Goal: Task Accomplishment & Management: Use online tool/utility

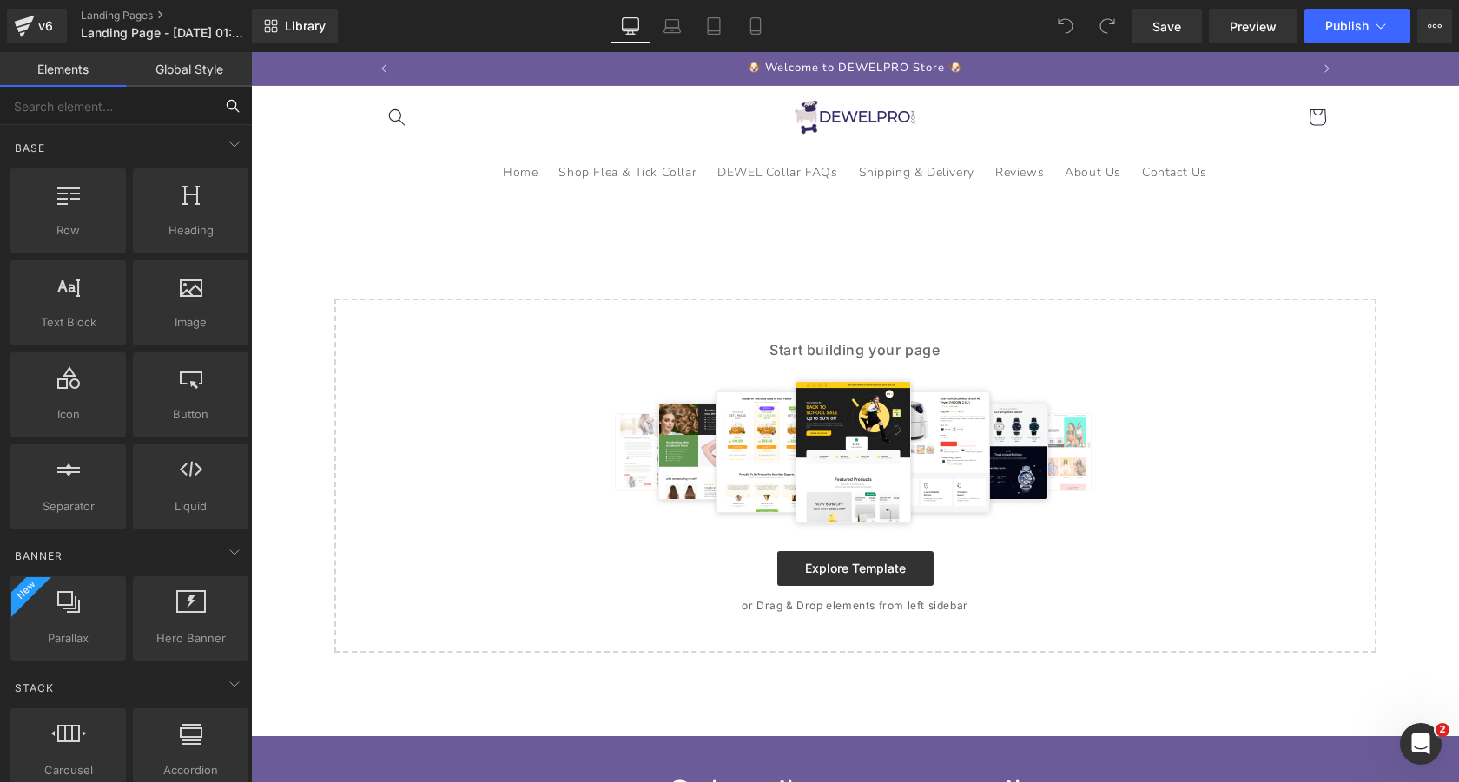
click at [132, 110] on input "text" at bounding box center [107, 106] width 214 height 38
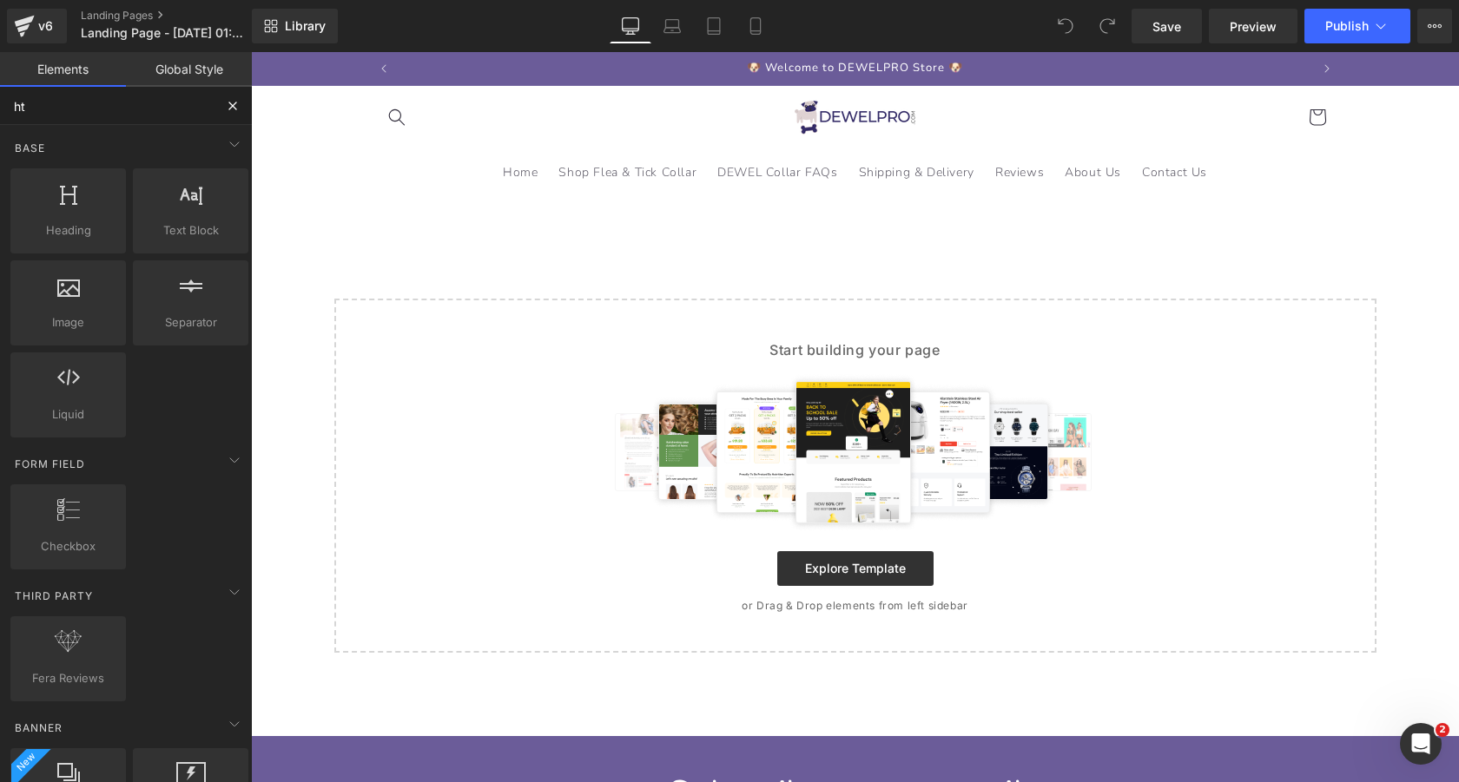
type input "htm"
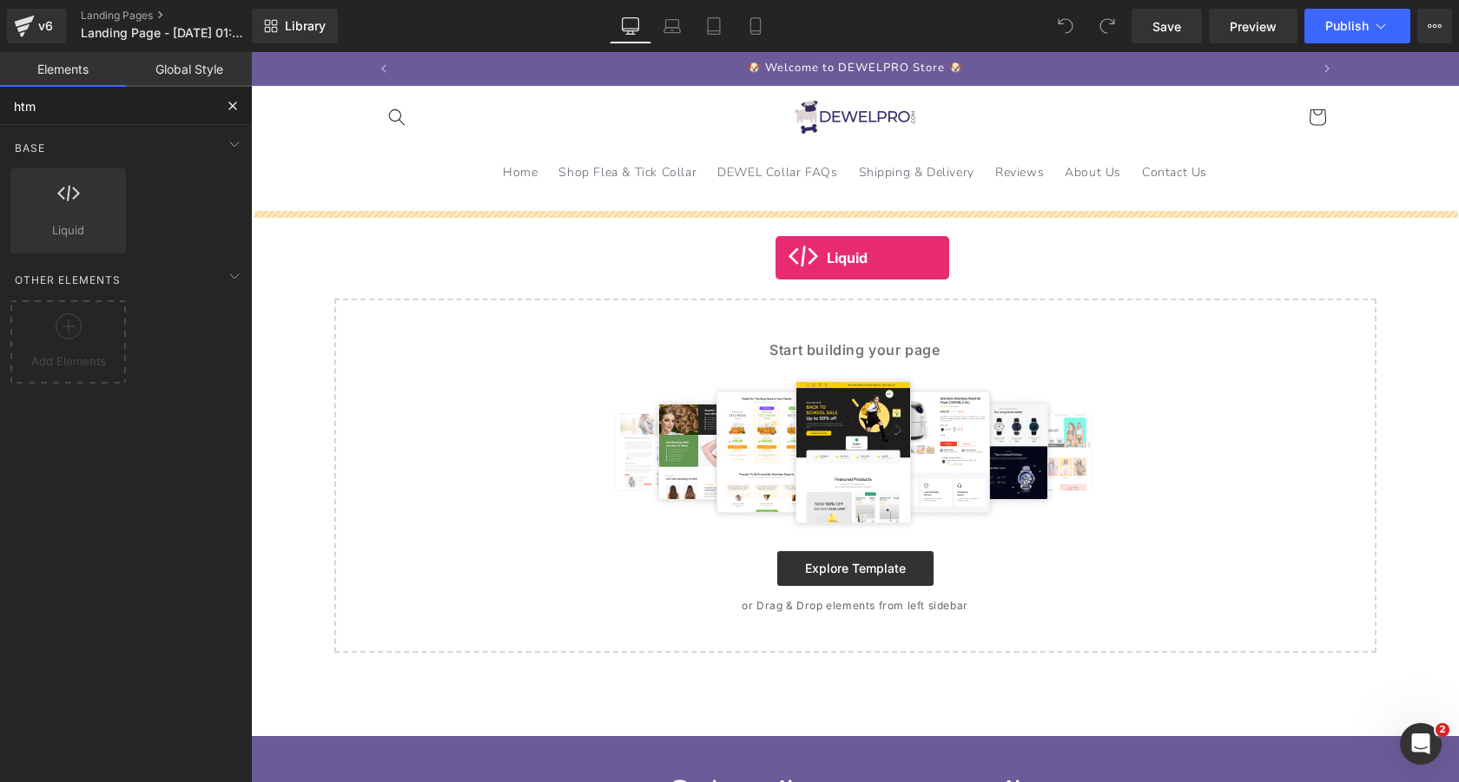
drag, startPoint x: 319, startPoint y: 259, endPoint x: 775, endPoint y: 257, distance: 456.7
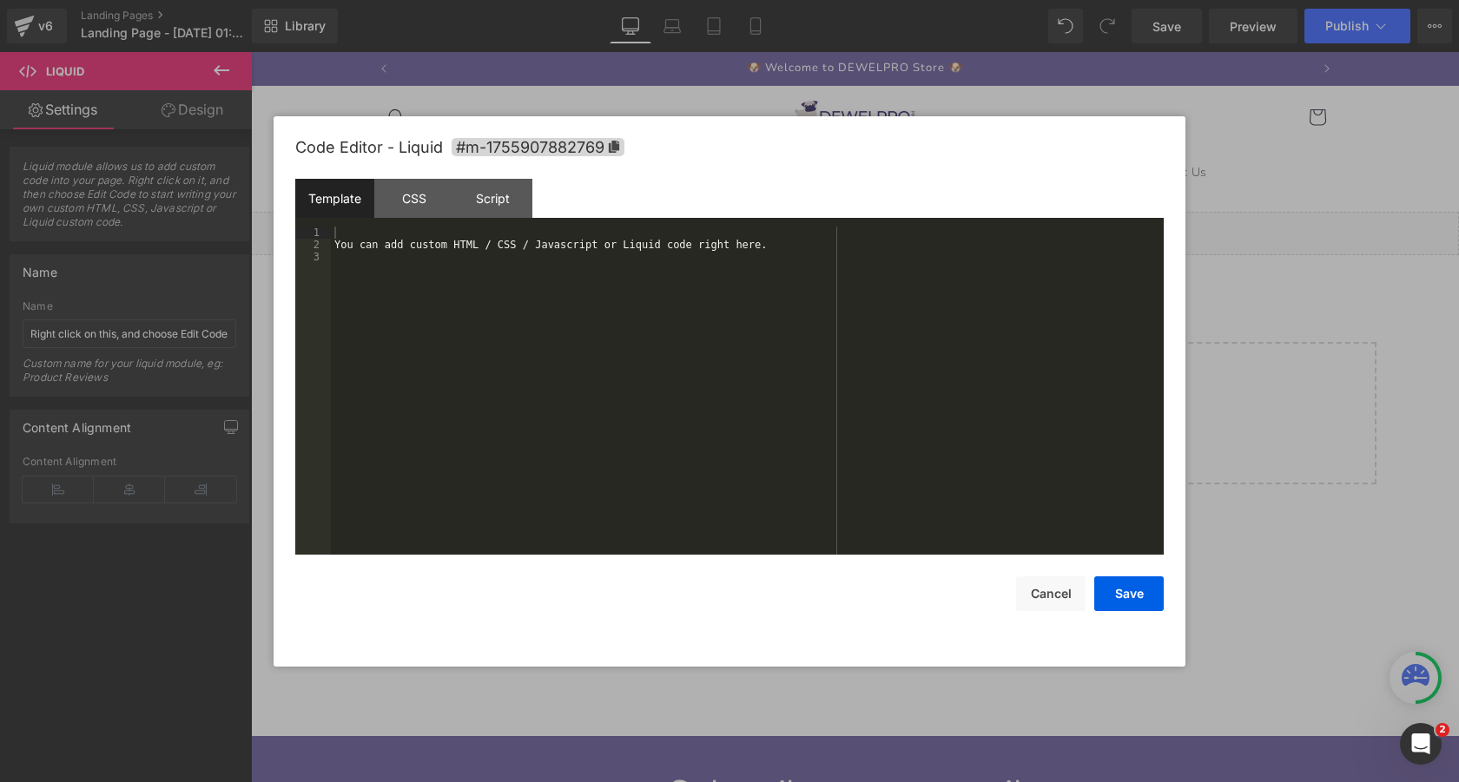
click at [873, 234] on div "Liquid" at bounding box center [855, 233] width 1208 height 43
click at [764, 301] on div "You can add custom HTML / CSS / Javascript or Liquid code right here." at bounding box center [747, 403] width 833 height 353
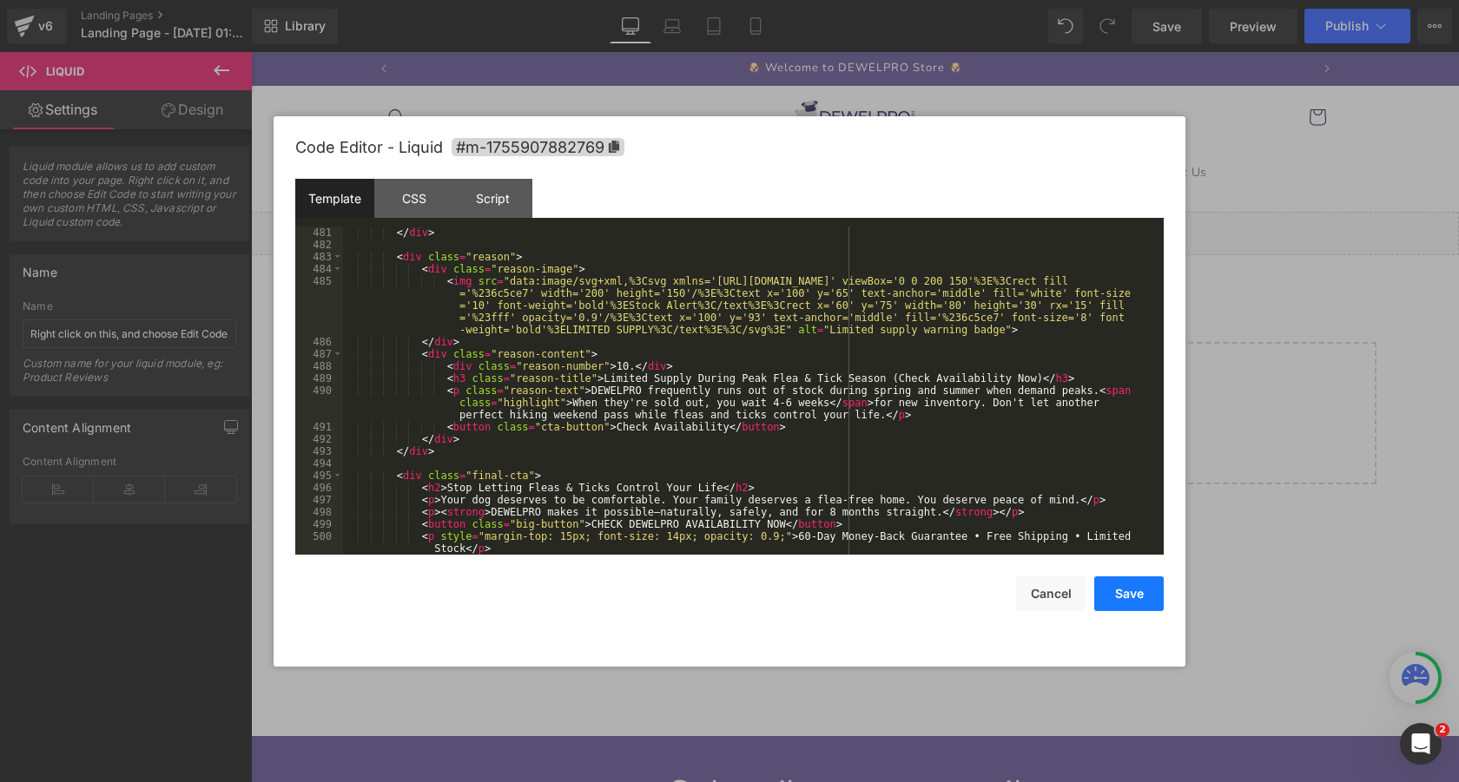
scroll to position [6625, 0]
click at [1124, 594] on button "Save" at bounding box center [1128, 594] width 69 height 35
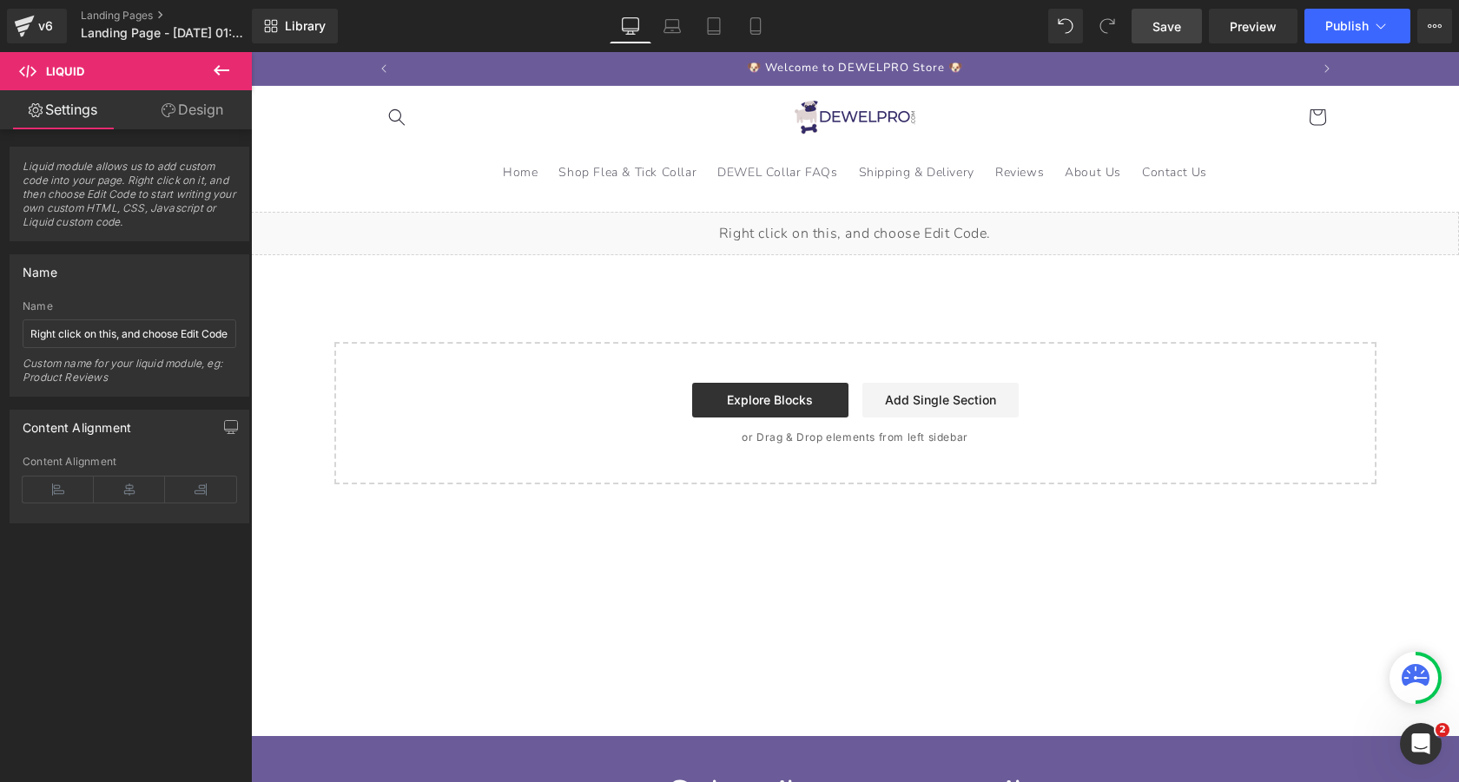
click at [1171, 22] on span "Save" at bounding box center [1166, 26] width 29 height 18
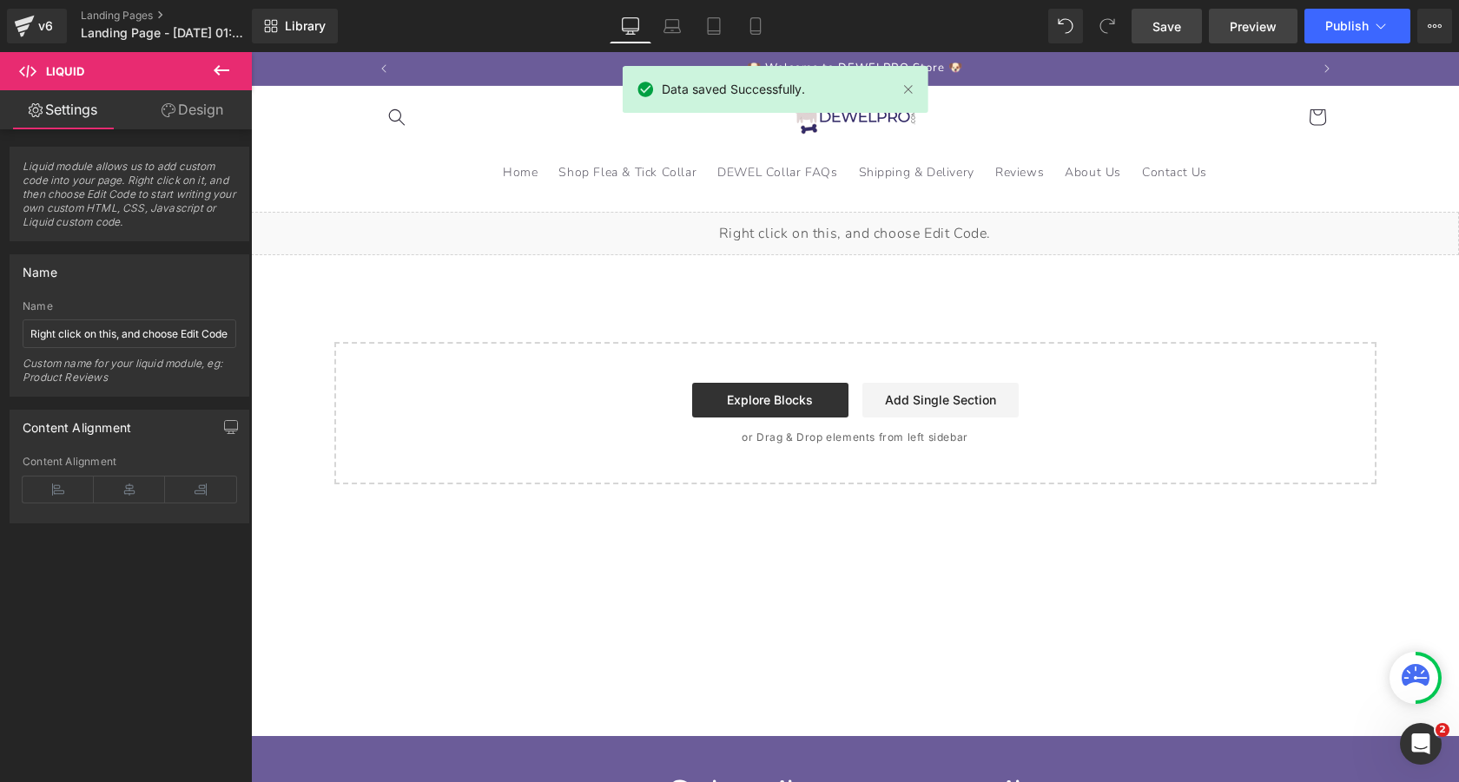
click at [1249, 30] on span "Preview" at bounding box center [1253, 26] width 47 height 18
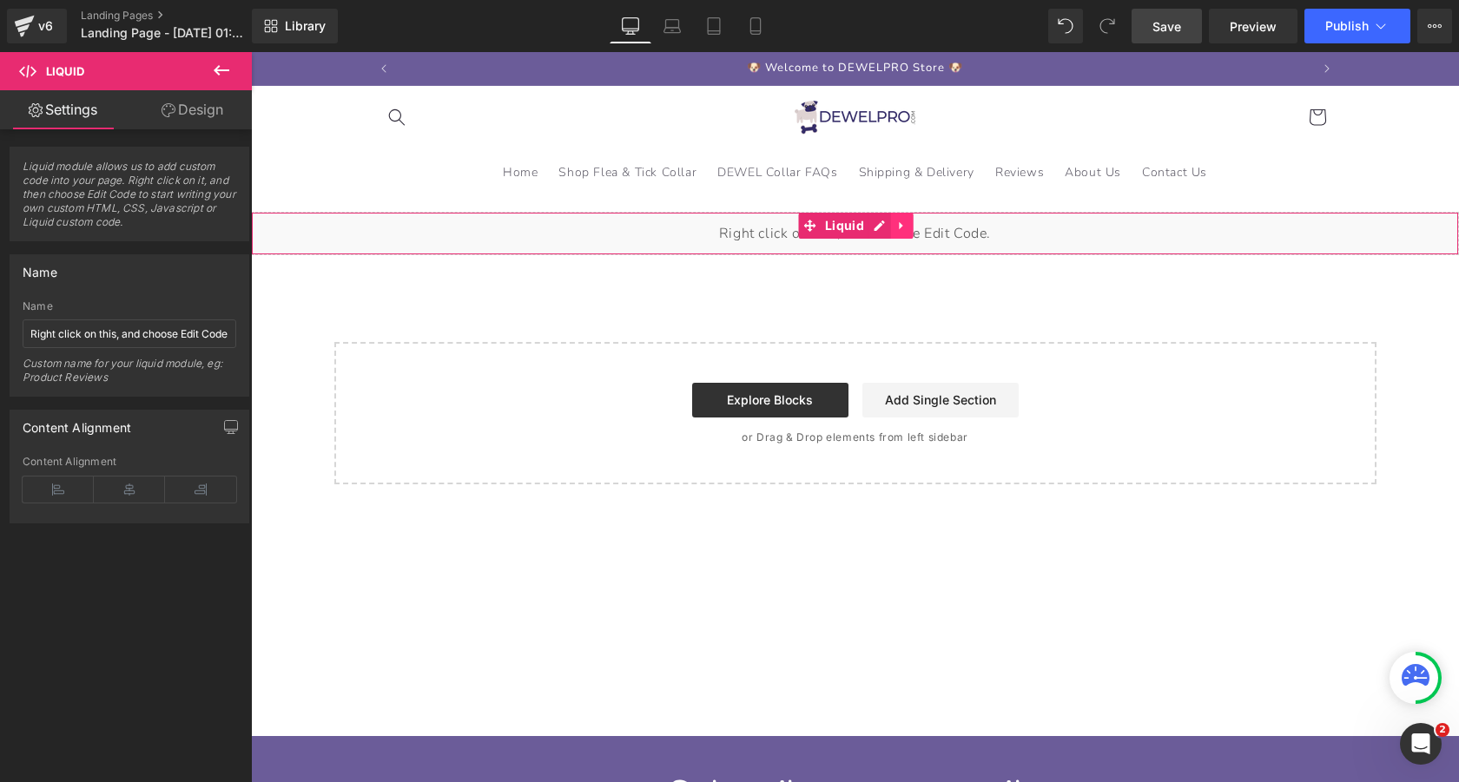
click at [910, 228] on link at bounding box center [902, 226] width 23 height 26
click at [915, 228] on icon at bounding box center [913, 226] width 12 height 12
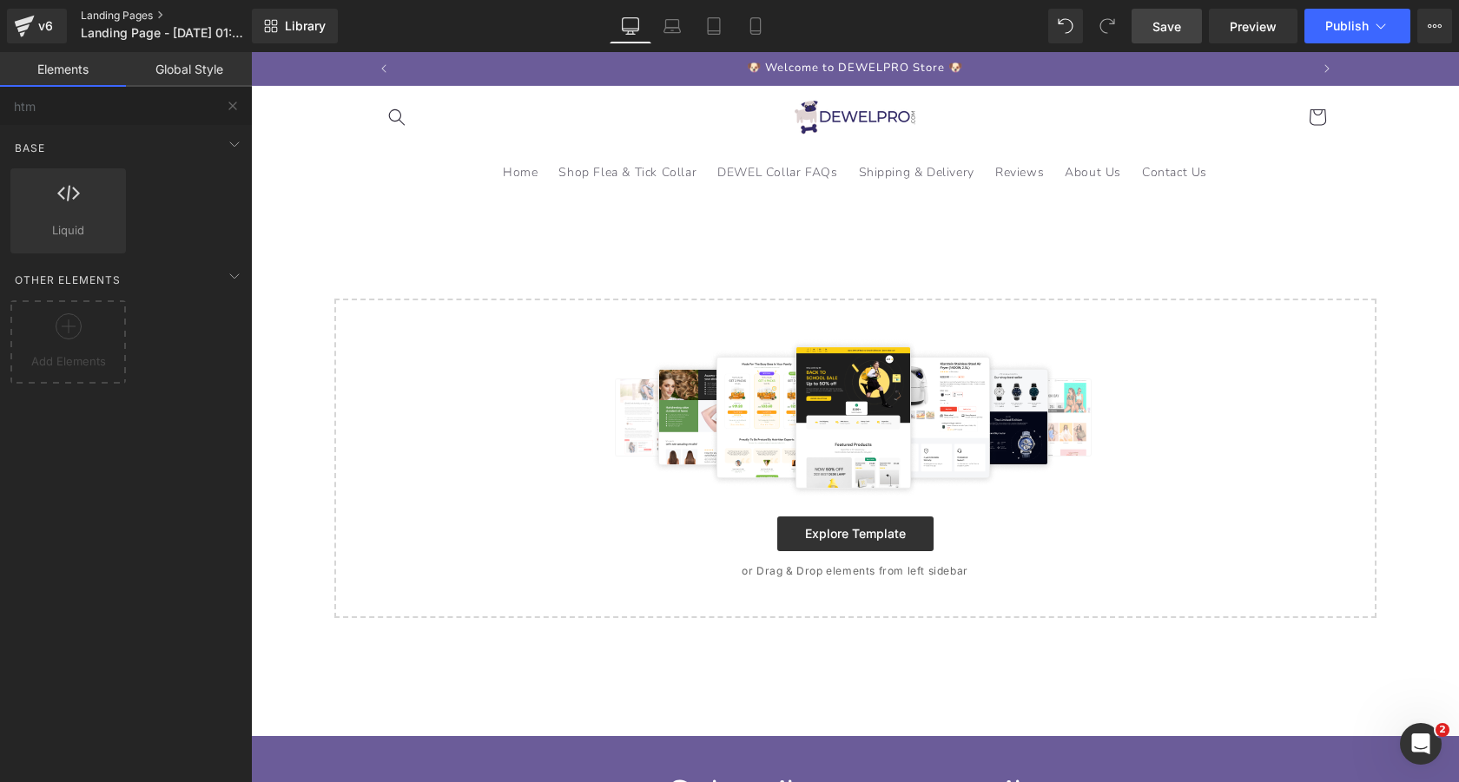
click at [119, 15] on link "Landing Pages" at bounding box center [181, 16] width 200 height 14
